Goal: Task Accomplishment & Management: Manage account settings

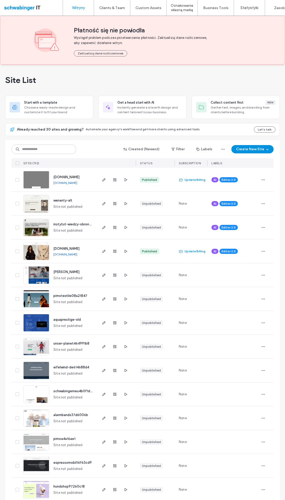
click at [107, 55] on button "Zaktualizuj dane rozliczeniowe" at bounding box center [100, 53] width 53 height 6
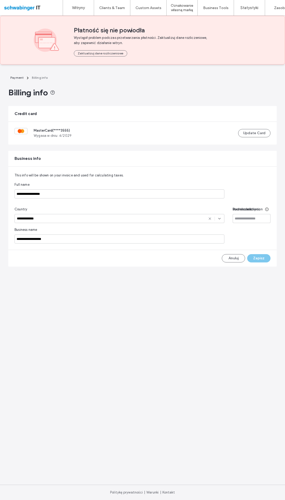
click at [259, 137] on button "Update Card" at bounding box center [254, 133] width 32 height 8
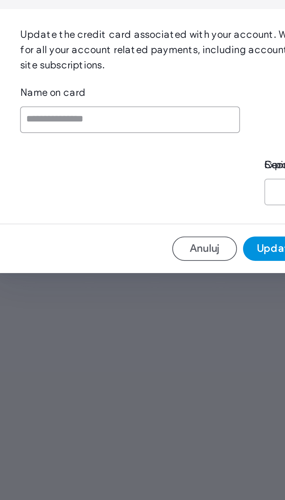
click at [89, 246] on input at bounding box center [126, 250] width 75 height 9
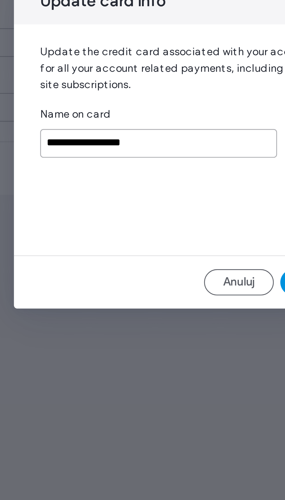
type input "**********"
click at [174, 273] on div at bounding box center [184, 275] width 20 height 4
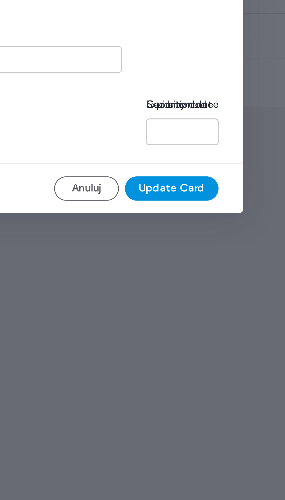
click at [164, 290] on button "Update Card" at bounding box center [180, 294] width 32 height 8
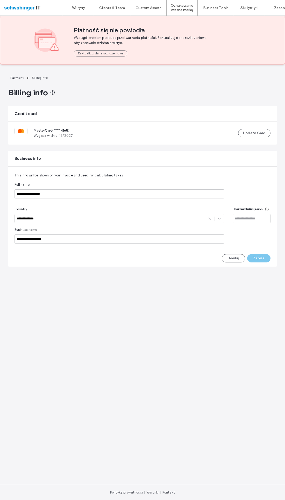
click at [75, 6] on label "Witryny" at bounding box center [78, 7] width 13 height 5
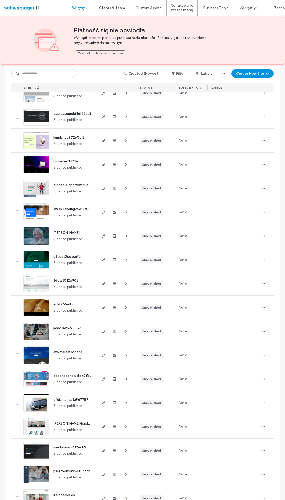
scroll to position [351, 0]
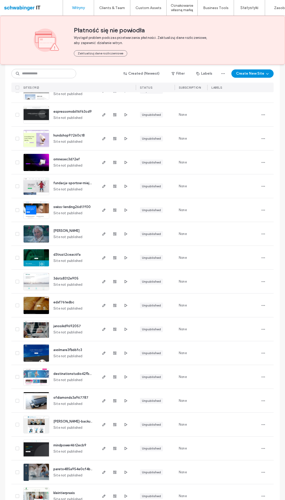
click at [265, 235] on span "button" at bounding box center [263, 234] width 8 height 8
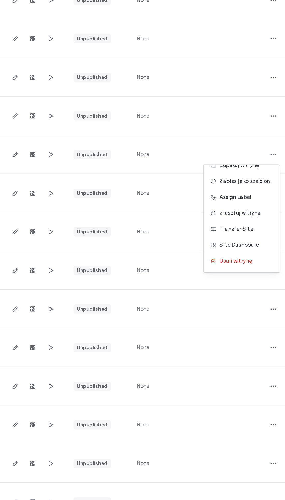
scroll to position [17, 0]
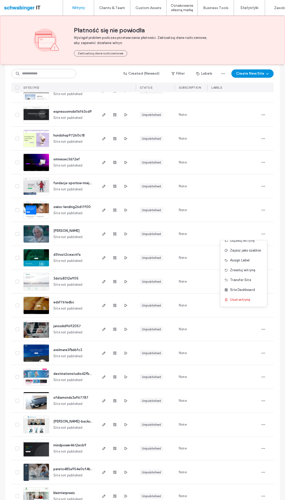
click at [129, 21] on label "Zarządzanie Klientami" at bounding box center [115, 21] width 34 height 4
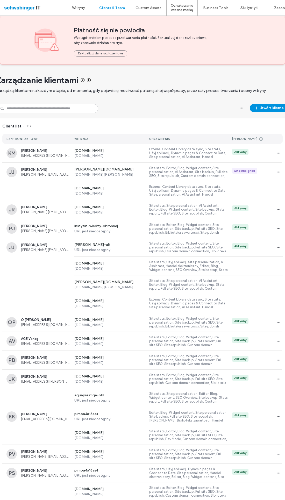
click at [51, 173] on span "[PERSON_NAME][EMAIL_ADDRESS][PERSON_NAME][DOMAIN_NAME]" at bounding box center [45, 174] width 49 height 4
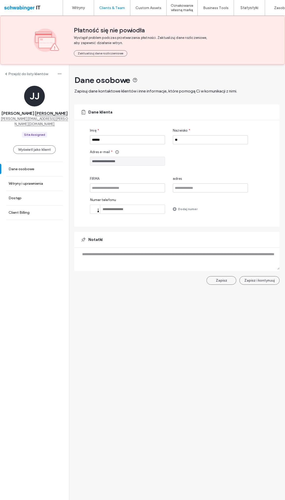
click at [42, 181] on label "Witryny i uprawnienia" at bounding box center [26, 183] width 34 height 4
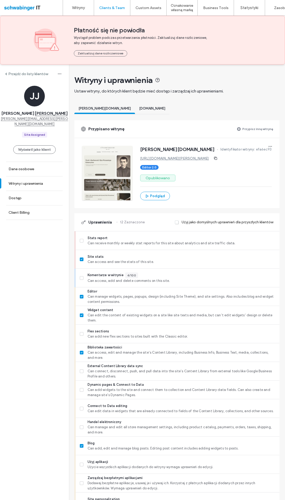
click at [254, 133] on label "Przypisz inną witrynę" at bounding box center [257, 128] width 31 height 9
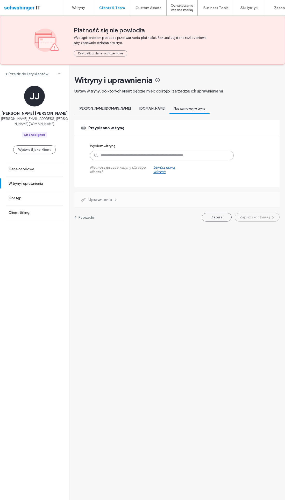
click at [200, 160] on input at bounding box center [162, 155] width 144 height 9
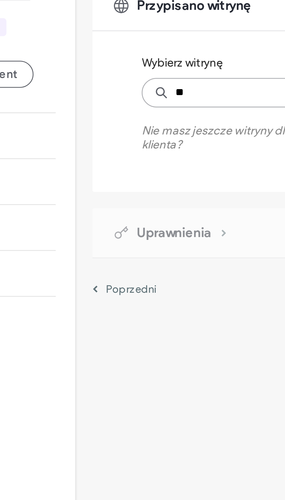
type input "***"
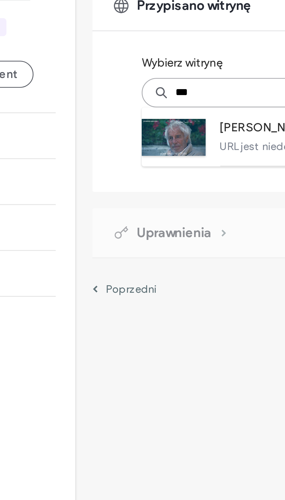
click at [114, 170] on label "URL jest niedostępny" at bounding box center [171, 172] width 115 height 4
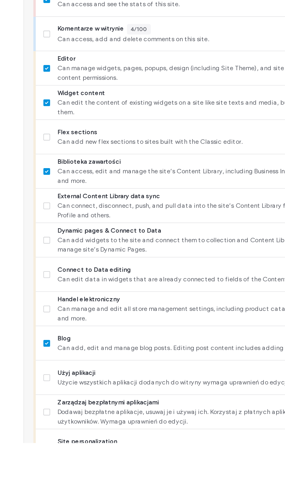
click at [80, 332] on span at bounding box center [82, 334] width 4 height 4
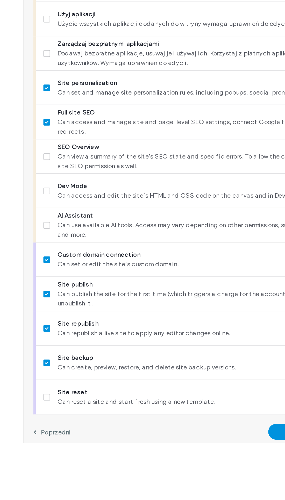
scroll to position [196, 0]
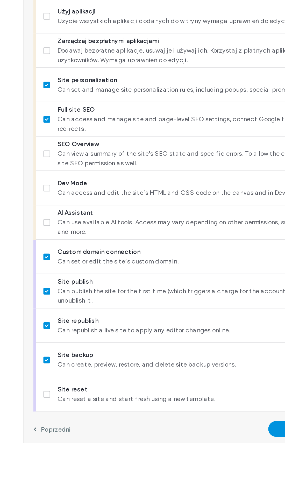
click at [80, 266] on span at bounding box center [82, 268] width 4 height 4
click at [80, 335] on label "SEO Overview Can view a summary of the site's SEO state and specific errors. To…" at bounding box center [178, 343] width 196 height 16
click at [80, 356] on label "Dev Mode Can access and edit the site’s HTML and CSS code on the canvas and in …" at bounding box center [178, 361] width 196 height 10
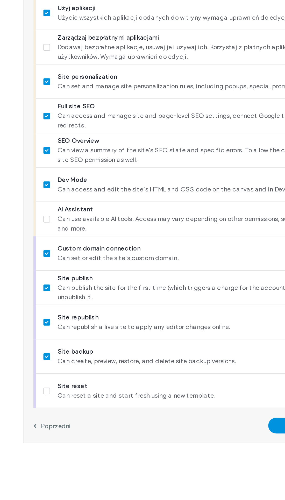
scroll to position [252, 0]
click at [80, 371] on label "AI Assistant Can use available AI tools. Access may vary depending on other per…" at bounding box center [178, 379] width 196 height 16
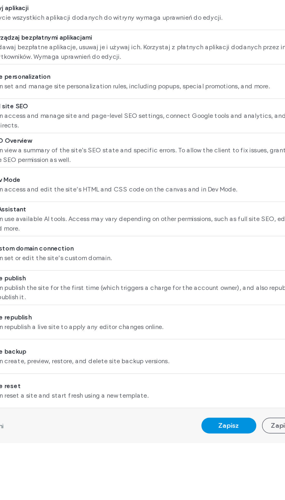
click at [202, 486] on button "Zapisz" at bounding box center [217, 490] width 30 height 9
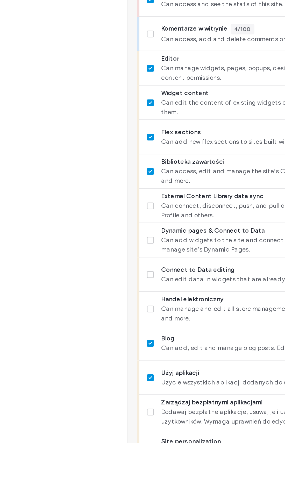
scroll to position [0, 0]
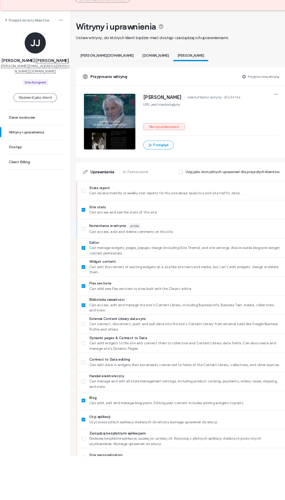
click at [42, 72] on label "Przejdź do listy klientów" at bounding box center [28, 74] width 40 height 4
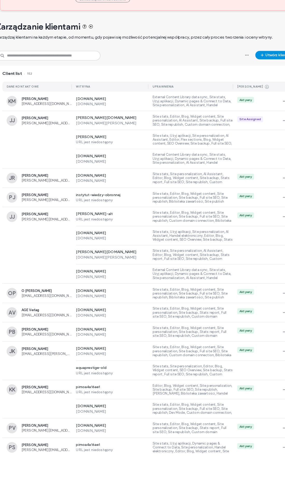
click at [48, 275] on div "[DOMAIN_NAME] [DOMAIN_NAME] Site stats, Użyj aplikacji, Site personalization, A…" at bounding box center [142, 284] width 280 height 19
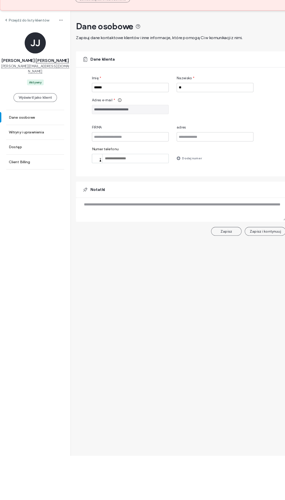
click at [35, 181] on label "Witryny i uprawnienia" at bounding box center [26, 183] width 34 height 4
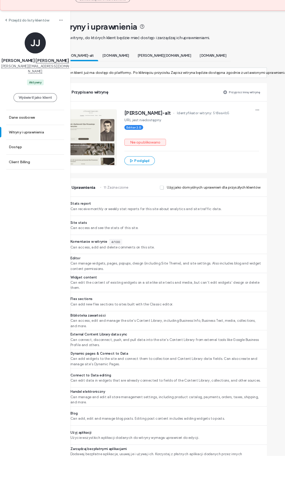
scroll to position [0, 18]
click at [237, 140] on label "Przypisz inną witrynę" at bounding box center [239, 144] width 31 height 9
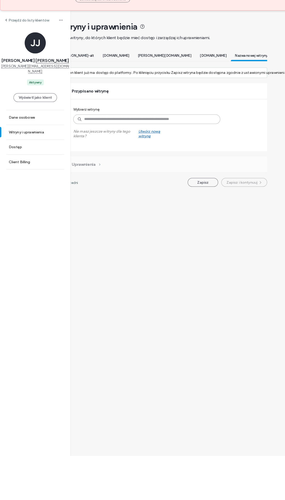
click at [169, 166] on input at bounding box center [144, 170] width 144 height 9
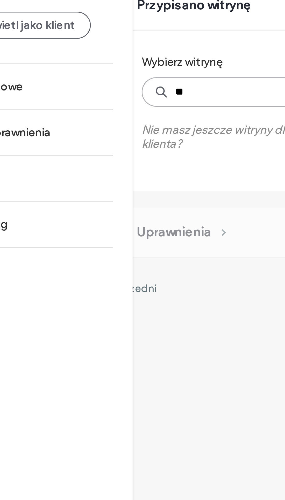
type input "***"
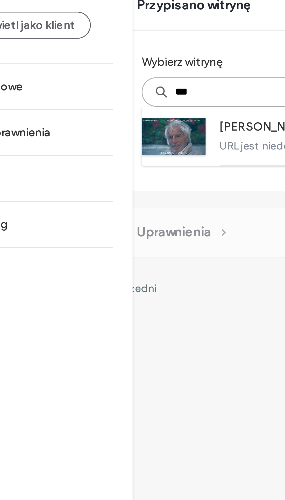
click at [72, 175] on div "[PERSON_NAME] Nie opublikowano URL jest niedostępny" at bounding box center [144, 184] width 144 height 19
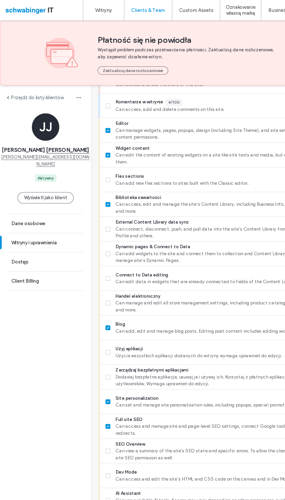
scroll to position [347, 0]
click at [80, 339] on span at bounding box center [82, 341] width 4 height 4
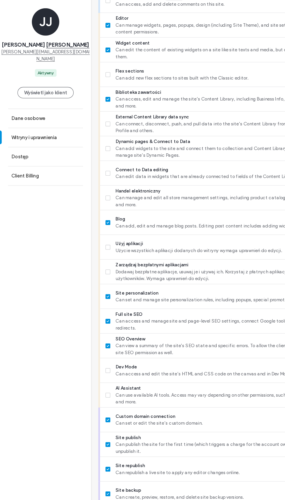
click at [77, 369] on div "AI Assistant Can use available AI tools. Access may vary depending on other per…" at bounding box center [178, 378] width 204 height 19
click at [81, 371] on label "AI Assistant Can use available AI tools. Access may vary depending on other per…" at bounding box center [178, 379] width 196 height 16
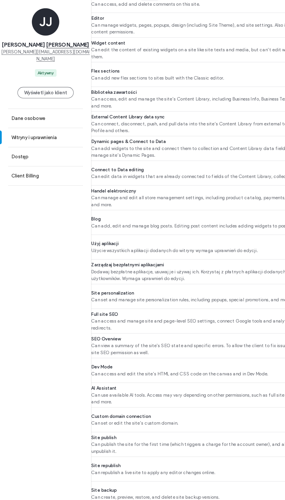
scroll to position [347, 18]
click at [195, 486] on button "Zapisz" at bounding box center [199, 490] width 30 height 9
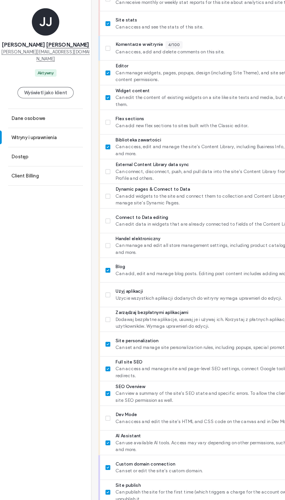
scroll to position [170, 0]
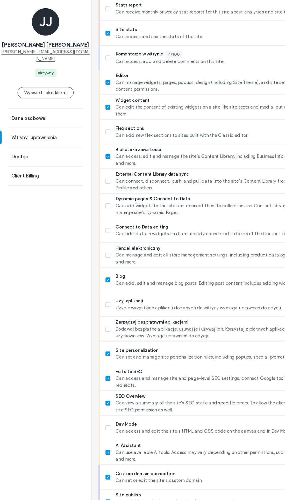
click at [17, 72] on label "Przejdź do listy klientów" at bounding box center [28, 74] width 40 height 4
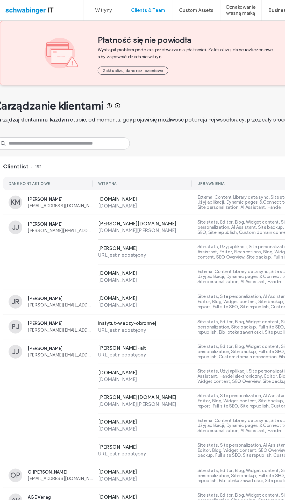
click at [76, 11] on link "Witryny" at bounding box center [78, 8] width 31 height 16
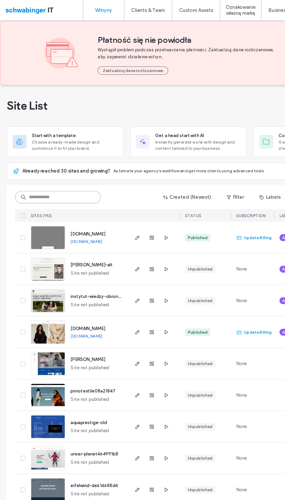
click at [47, 147] on input at bounding box center [43, 149] width 65 height 9
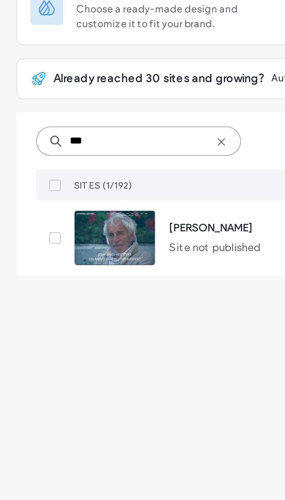
type input "***"
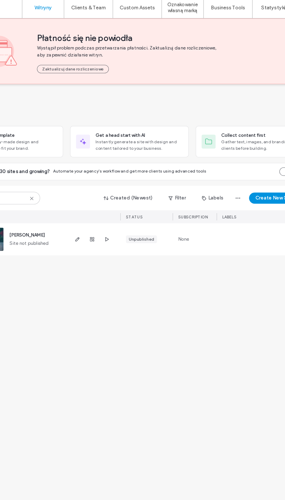
click at [124, 178] on icon "button" at bounding box center [126, 180] width 4 height 4
